Goal: Information Seeking & Learning: Learn about a topic

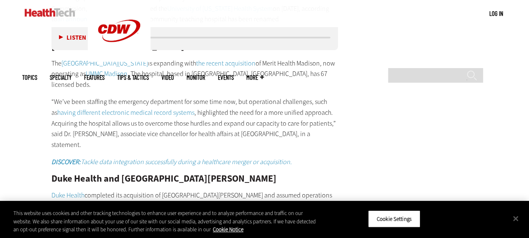
scroll to position [1400, 0]
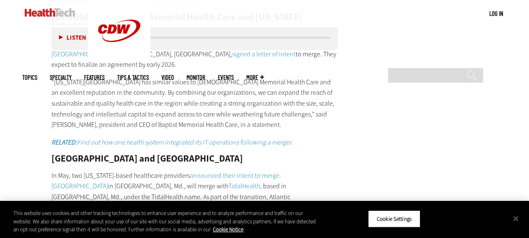
scroll to position [2014, 0]
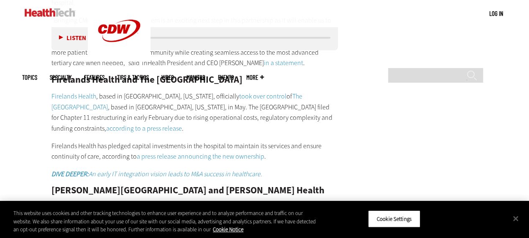
scroll to position [2410, 0]
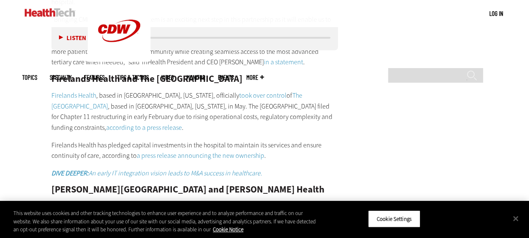
drag, startPoint x: 56, startPoint y: 95, endPoint x: 124, endPoint y: 108, distance: 69.0
copy p "ural areas of our Midwest and state face unique healthcare challenges that requ…"
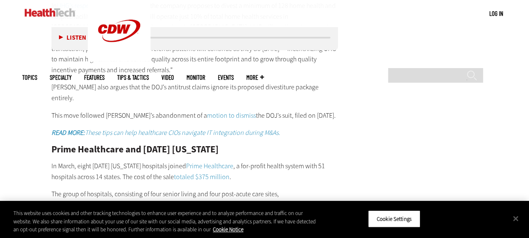
scroll to position [3594, 0]
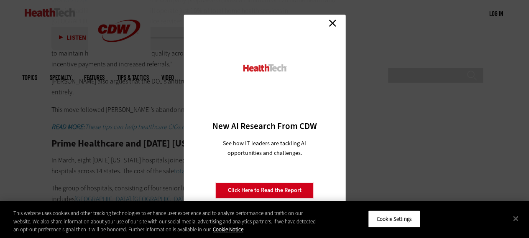
click at [329, 20] on link "Close" at bounding box center [332, 23] width 13 height 13
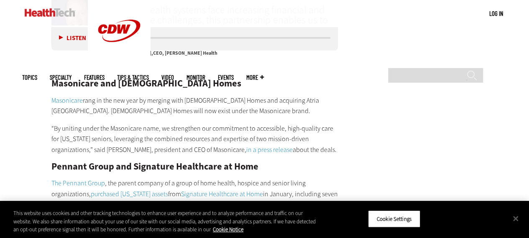
scroll to position [4277, 0]
drag, startPoint x: 253, startPoint y: 74, endPoint x: 234, endPoint y: 89, distance: 23.8
copy p "reach underserved populations, and invest in the future of healthcare delivery …"
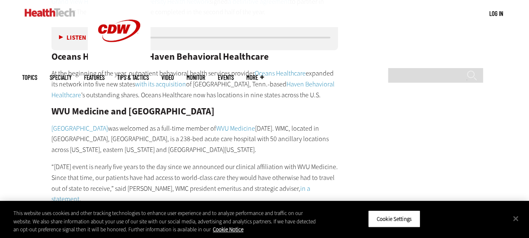
scroll to position [4907, 0]
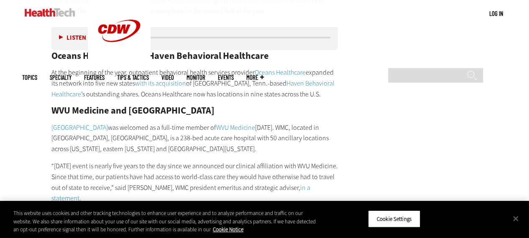
drag, startPoint x: 124, startPoint y: 92, endPoint x: 214, endPoint y: 94, distance: 90.7
copy p "d digital tablets in patient rooms ."
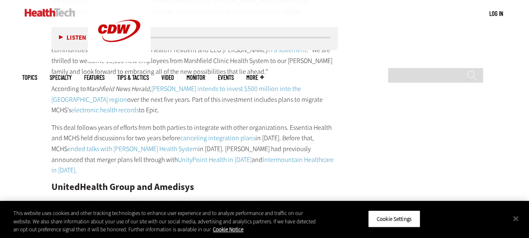
scroll to position [3318, 0]
